Goal: Transaction & Acquisition: Purchase product/service

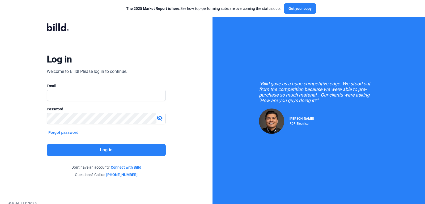
type input "[EMAIL_ADDRESS][DOMAIN_NAME]"
click at [105, 149] on button "Log in" at bounding box center [106, 150] width 119 height 12
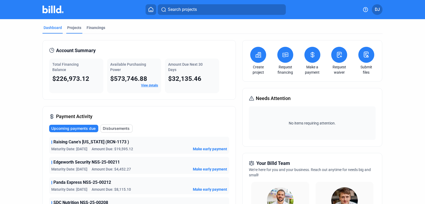
click at [73, 28] on div "Projects" at bounding box center [74, 27] width 14 height 5
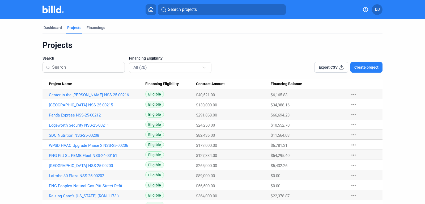
click at [371, 68] on span "Create project" at bounding box center [367, 67] width 24 height 5
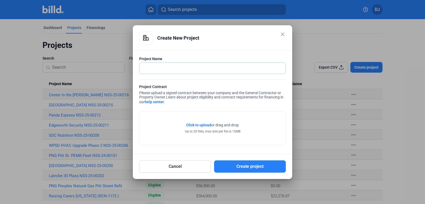
paste input "Seven Brew Coffee [GEOGRAPHIC_DATA] NSS-25-00227"
click at [219, 68] on input "Seven Brew Coffee [GEOGRAPHIC_DATA] NSS-25-00227" at bounding box center [213, 68] width 146 height 11
type input "Seven Brew Coffee [GEOGRAPHIC_DATA] NSS-25-00227"
click at [201, 124] on span "Click to upload" at bounding box center [198, 125] width 25 height 4
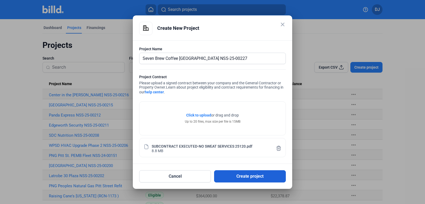
click at [238, 176] on button "Create project" at bounding box center [250, 176] width 72 height 12
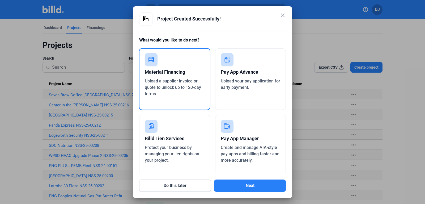
click at [184, 83] on span "Upload a supplier invoice or quote to unlock up to 120-day terms." at bounding box center [173, 87] width 56 height 18
click at [178, 72] on div "Material Financing" at bounding box center [175, 72] width 60 height 12
click at [254, 184] on button "Next" at bounding box center [250, 185] width 72 height 12
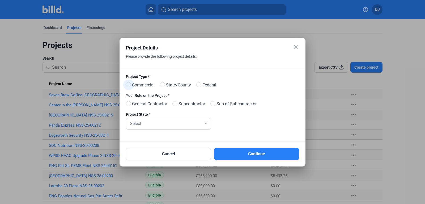
click at [132, 87] on span "Commercial" at bounding box center [142, 85] width 25 height 6
click at [130, 87] on input "Commercial" at bounding box center [128, 85] width 4 height 4
radio input "true"
click at [178, 103] on span at bounding box center [174, 103] width 5 height 5
click at [176, 103] on input "Subcontractor" at bounding box center [174, 104] width 4 height 4
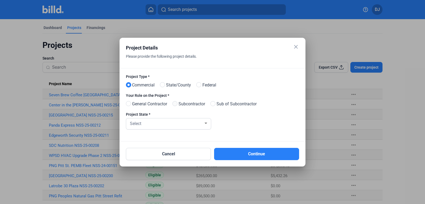
radio input "true"
click at [183, 123] on div "Select" at bounding box center [166, 122] width 75 height 7
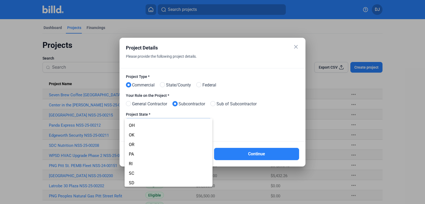
scroll to position [333, 0]
click at [163, 153] on span "PA" at bounding box center [168, 154] width 79 height 10
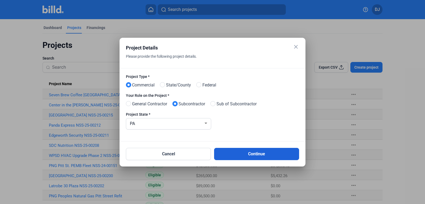
click at [242, 148] on button "Continue" at bounding box center [256, 154] width 85 height 12
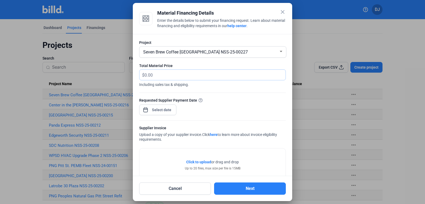
click at [167, 77] on input "text" at bounding box center [212, 75] width 135 height 10
type input "20,021.30"
click at [162, 111] on input at bounding box center [161, 110] width 23 height 6
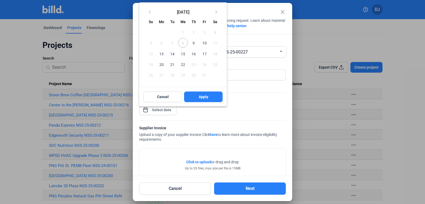
click at [193, 44] on span "9" at bounding box center [194, 43] width 10 height 10
click at [199, 97] on span "Apply" at bounding box center [204, 96] width 10 height 5
type input "[DATE]"
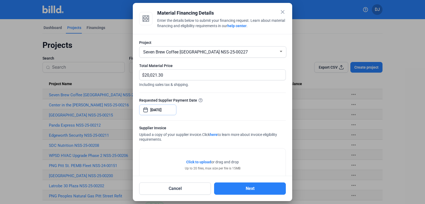
scroll to position [37, 0]
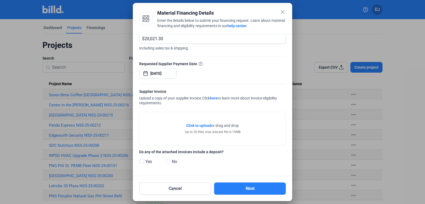
click at [196, 128] on span "Click to upload Tap to upload" at bounding box center [198, 125] width 25 height 5
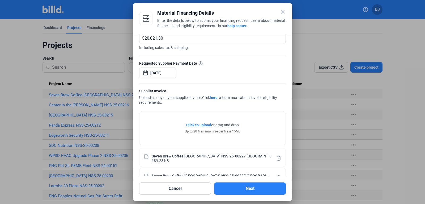
scroll to position [76, 0]
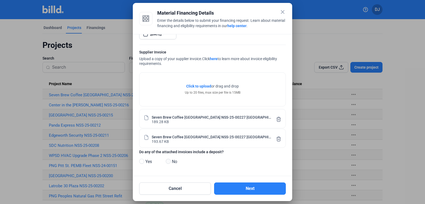
click at [168, 162] on span at bounding box center [168, 161] width 5 height 5
click at [168, 162] on input "No" at bounding box center [168, 161] width 4 height 4
radio input "true"
click at [243, 189] on button "Next" at bounding box center [250, 188] width 72 height 12
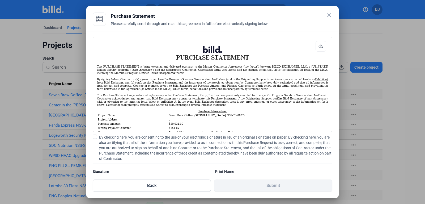
scroll to position [0, 0]
click at [96, 137] on span at bounding box center [95, 136] width 4 height 4
click at [0, 0] on input "By checking here, you are consenting to the use of your electronic signature in…" at bounding box center [0, 0] width 0 height 0
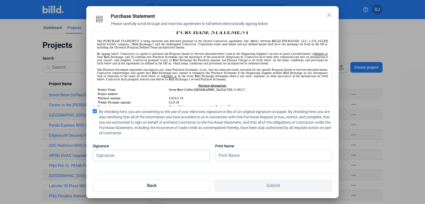
click at [123, 159] on input "text" at bounding box center [148, 155] width 111 height 11
type input "[PERSON_NAME]"
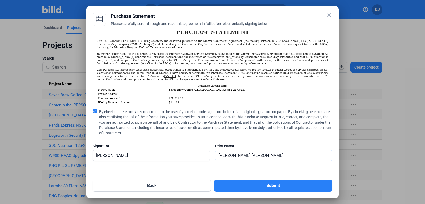
type input "[PERSON_NAME]"
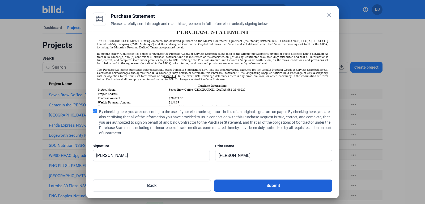
click at [230, 186] on button "Submit" at bounding box center [273, 185] width 118 height 12
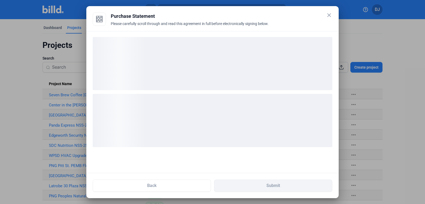
scroll to position [0, 0]
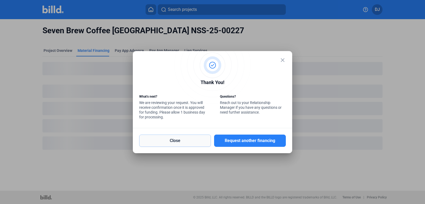
click at [187, 139] on button "Close" at bounding box center [175, 140] width 72 height 12
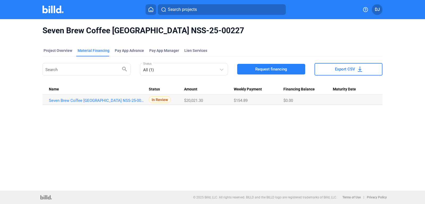
click at [261, 70] on span "Request financing" at bounding box center [271, 68] width 32 height 5
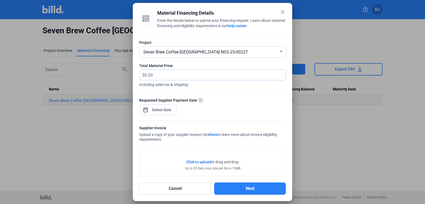
click at [164, 78] on input "text" at bounding box center [212, 75] width 135 height 10
type input "2,564.45"
click at [154, 109] on input at bounding box center [161, 110] width 23 height 6
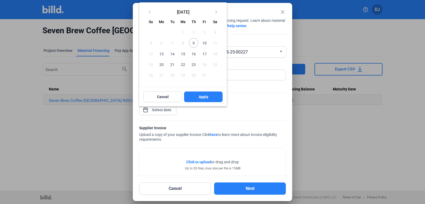
click at [195, 42] on span "9" at bounding box center [194, 43] width 10 height 10
click at [195, 100] on button "Apply" at bounding box center [203, 96] width 39 height 11
type input "[DATE]"
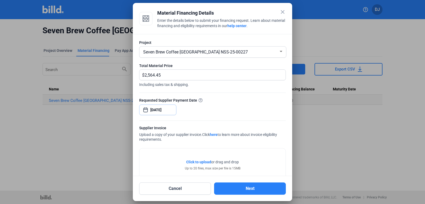
scroll to position [37, 0]
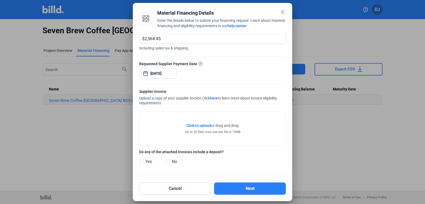
click at [196, 126] on span "Click to upload" at bounding box center [198, 125] width 25 height 4
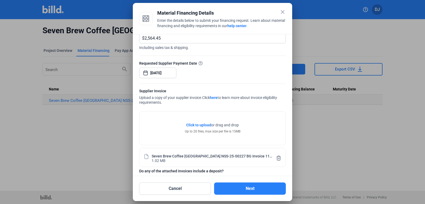
scroll to position [57, 0]
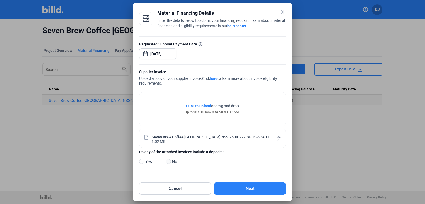
click at [170, 161] on span at bounding box center [168, 161] width 5 height 5
click at [170, 161] on input "No" at bounding box center [168, 161] width 4 height 4
radio input "true"
click at [241, 186] on button "Next" at bounding box center [250, 188] width 72 height 12
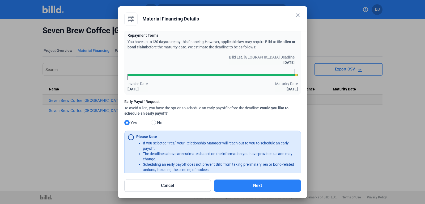
scroll to position [23, 0]
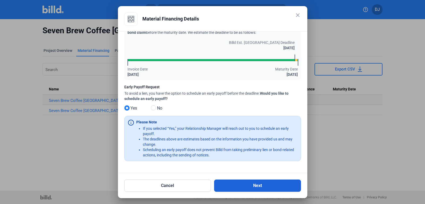
click at [230, 187] on button "Next" at bounding box center [257, 185] width 87 height 12
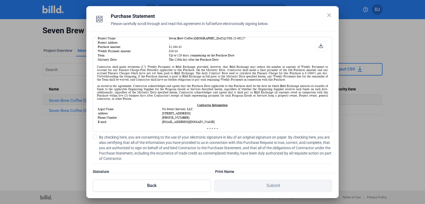
scroll to position [83, 0]
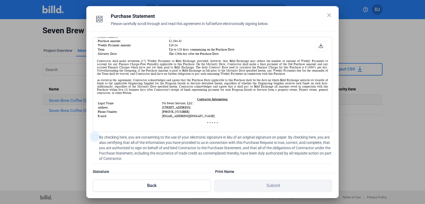
click at [96, 136] on span at bounding box center [95, 136] width 4 height 4
click at [0, 0] on input "By checking here, you are consenting to the use of your electronic signature in…" at bounding box center [0, 0] width 0 height 0
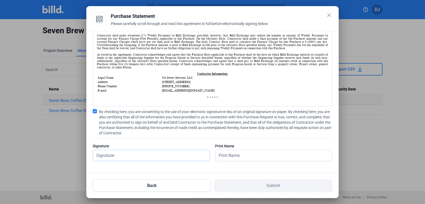
click at [120, 152] on input "text" at bounding box center [151, 155] width 117 height 11
type input "[PERSON_NAME]"
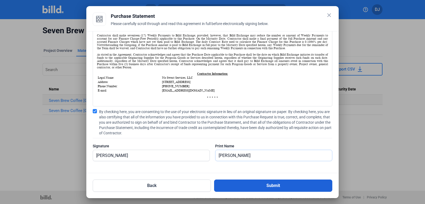
type input "[PERSON_NAME]"
click at [236, 184] on button "Submit" at bounding box center [273, 185] width 118 height 12
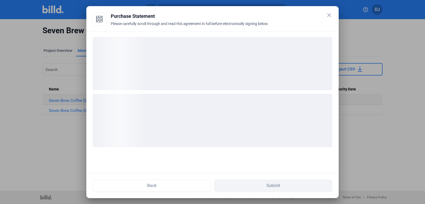
scroll to position [0, 0]
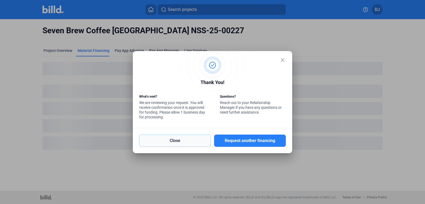
click at [191, 140] on button "Close" at bounding box center [175, 140] width 72 height 12
